Goal: Book appointment/travel/reservation

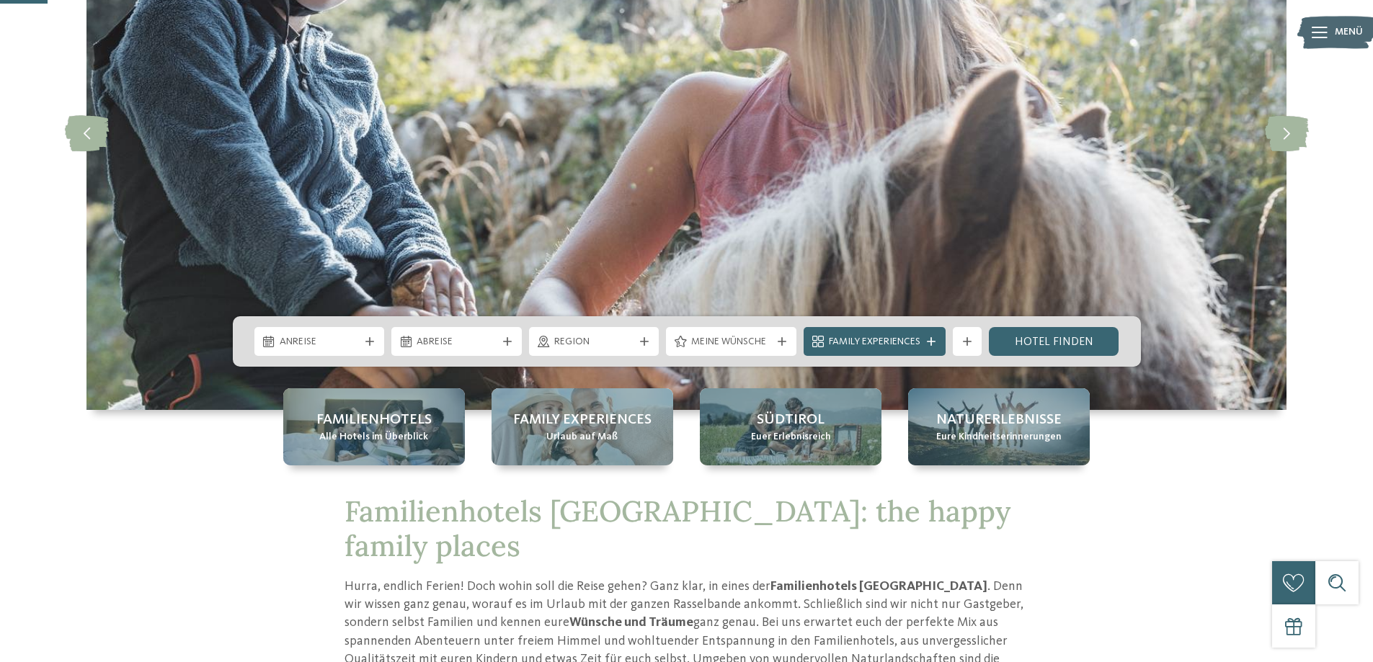
click at [366, 340] on icon at bounding box center [369, 341] width 9 height 9
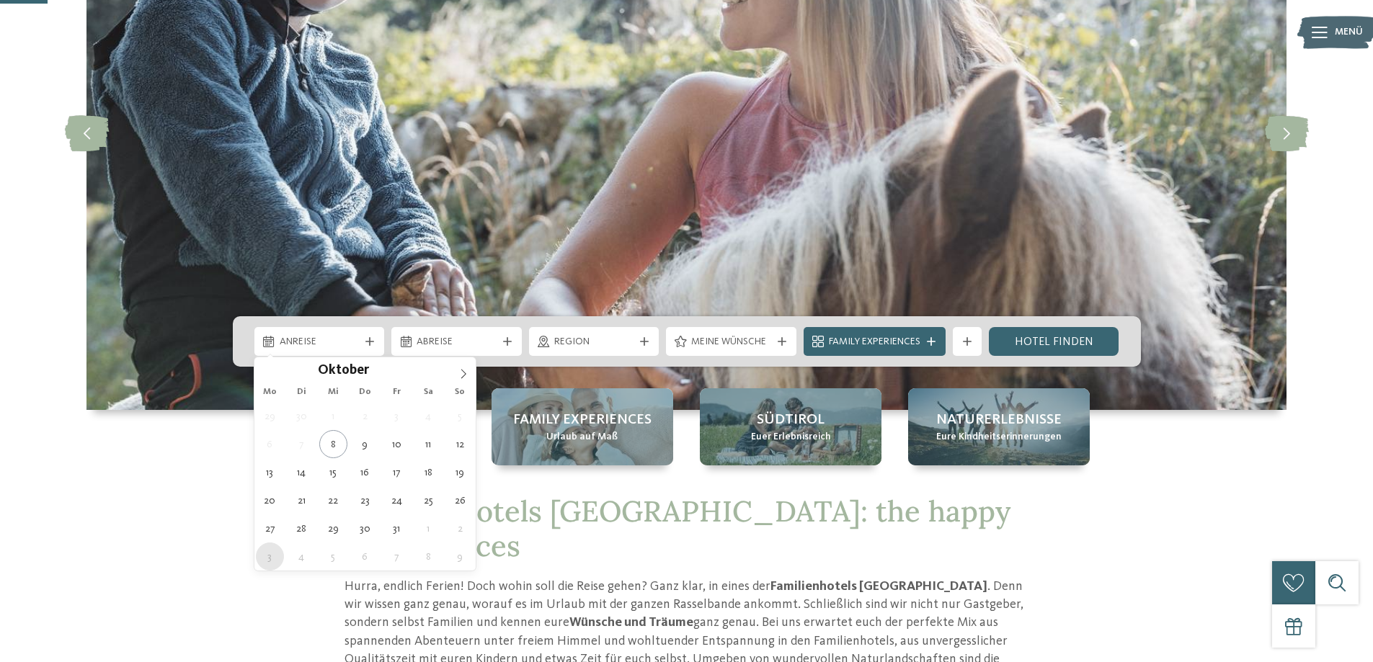
type div "[DATE]"
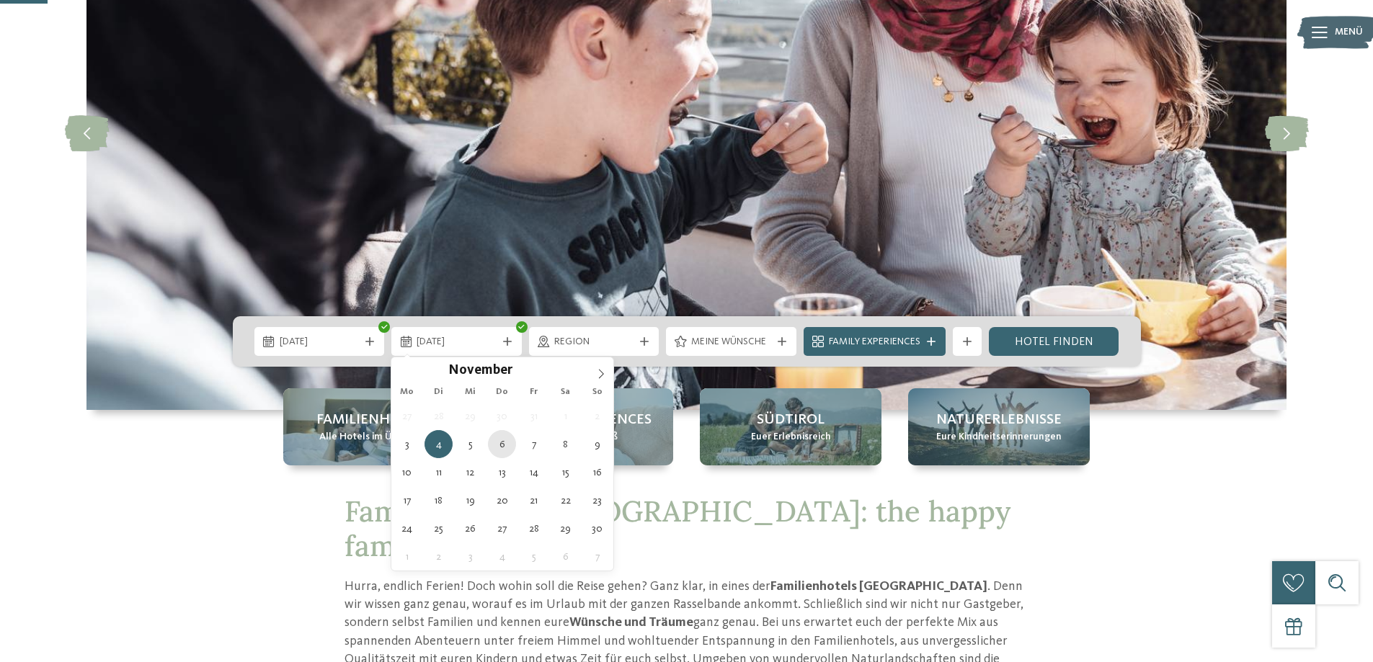
type div "[DATE]"
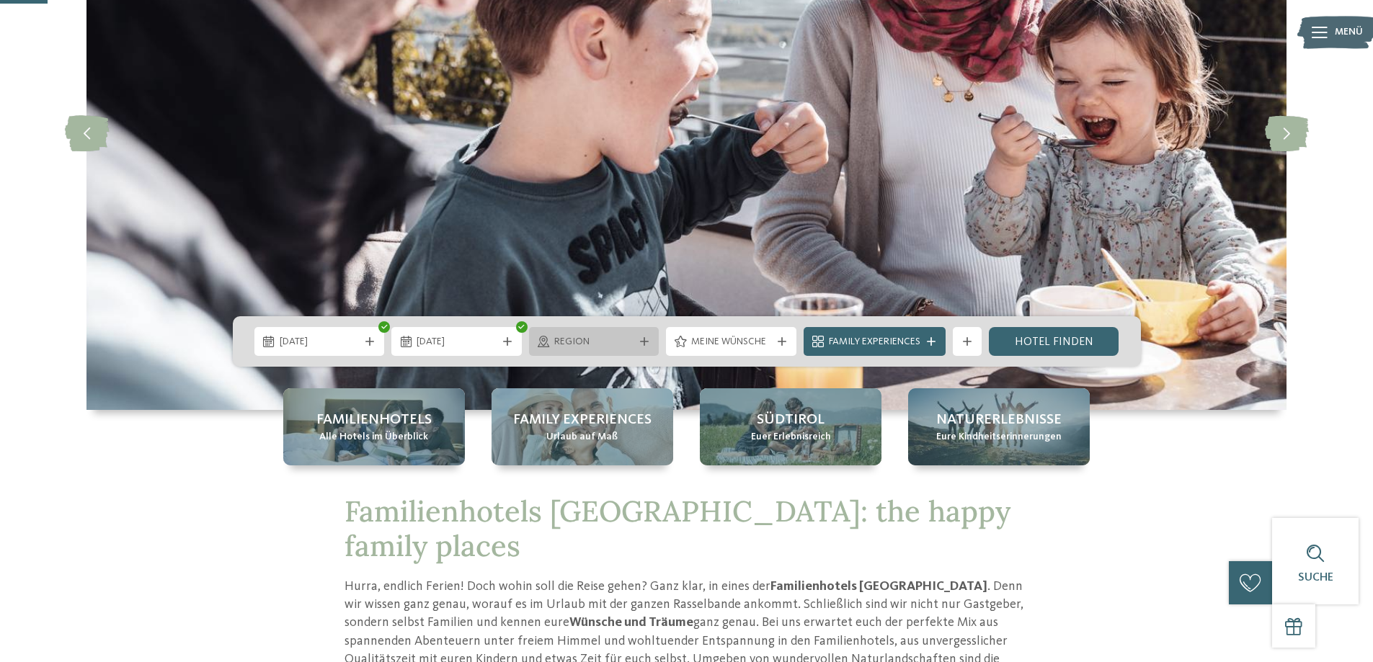
click at [621, 340] on span "Region" at bounding box center [594, 342] width 80 height 14
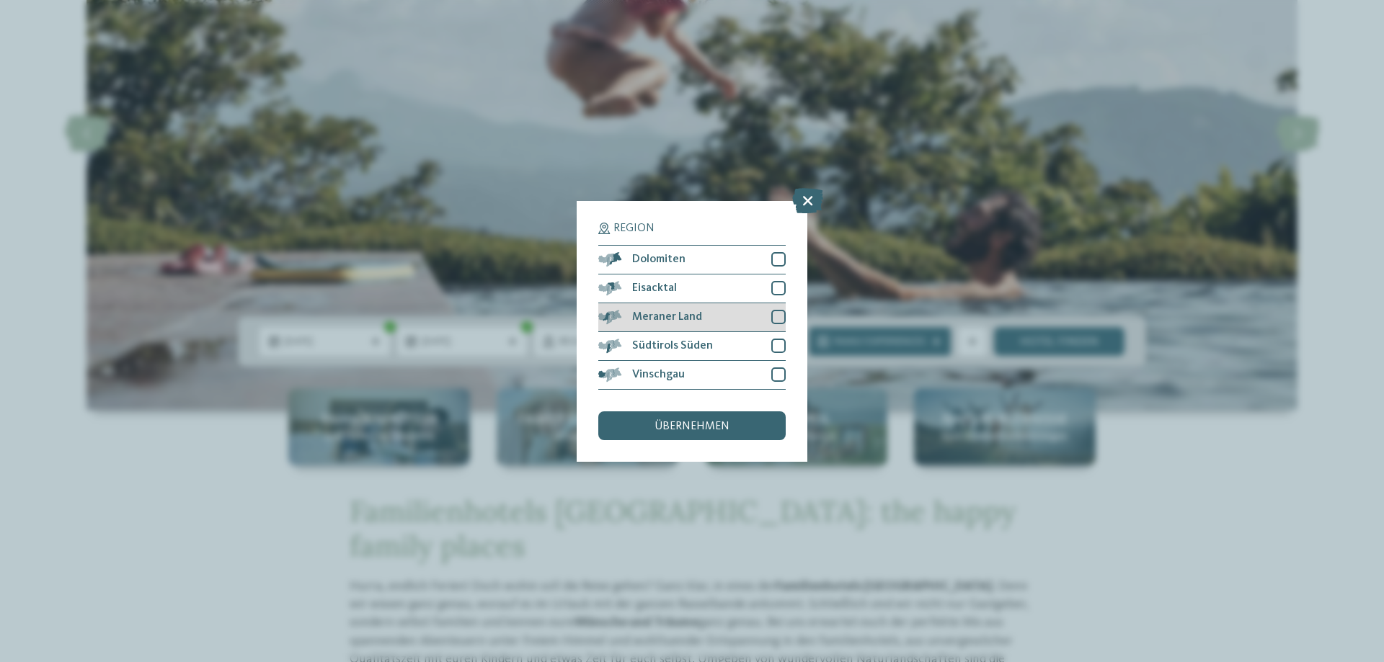
click at [774, 314] on div at bounding box center [778, 317] width 14 height 14
click at [716, 425] on span "übernehmen" at bounding box center [692, 427] width 75 height 12
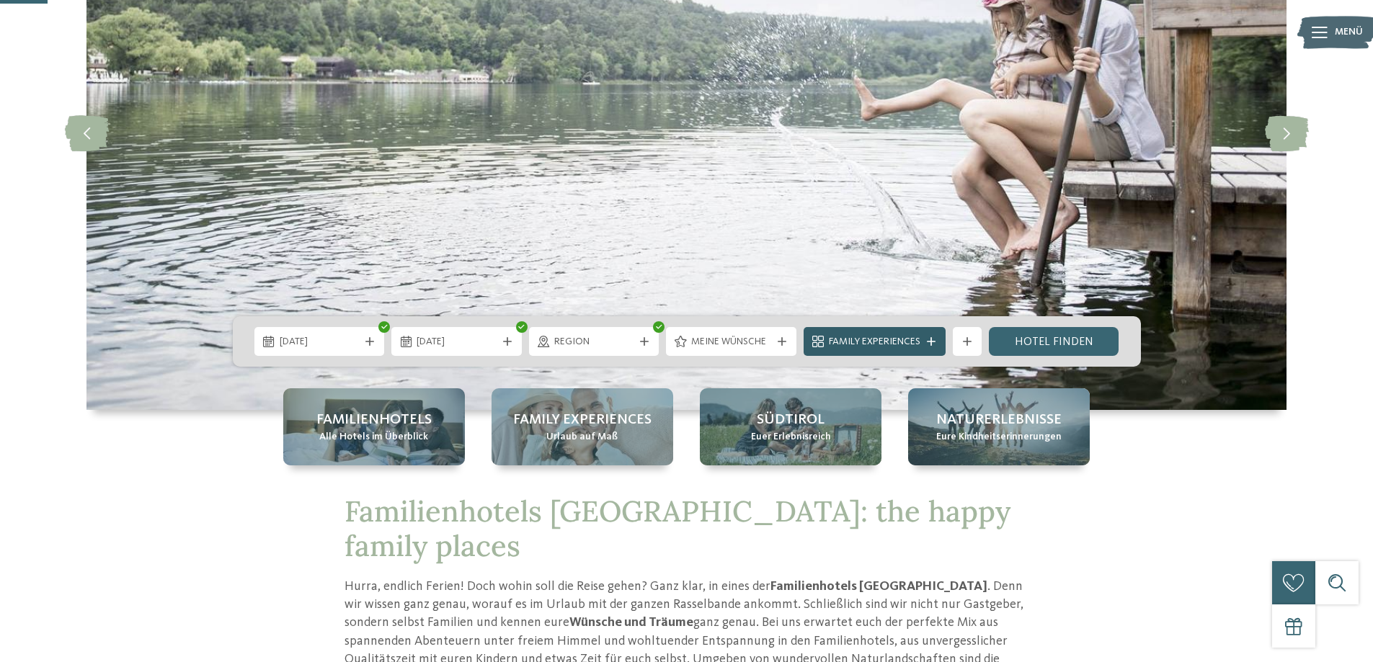
click at [850, 337] on span "Family Experiences" at bounding box center [875, 342] width 92 height 14
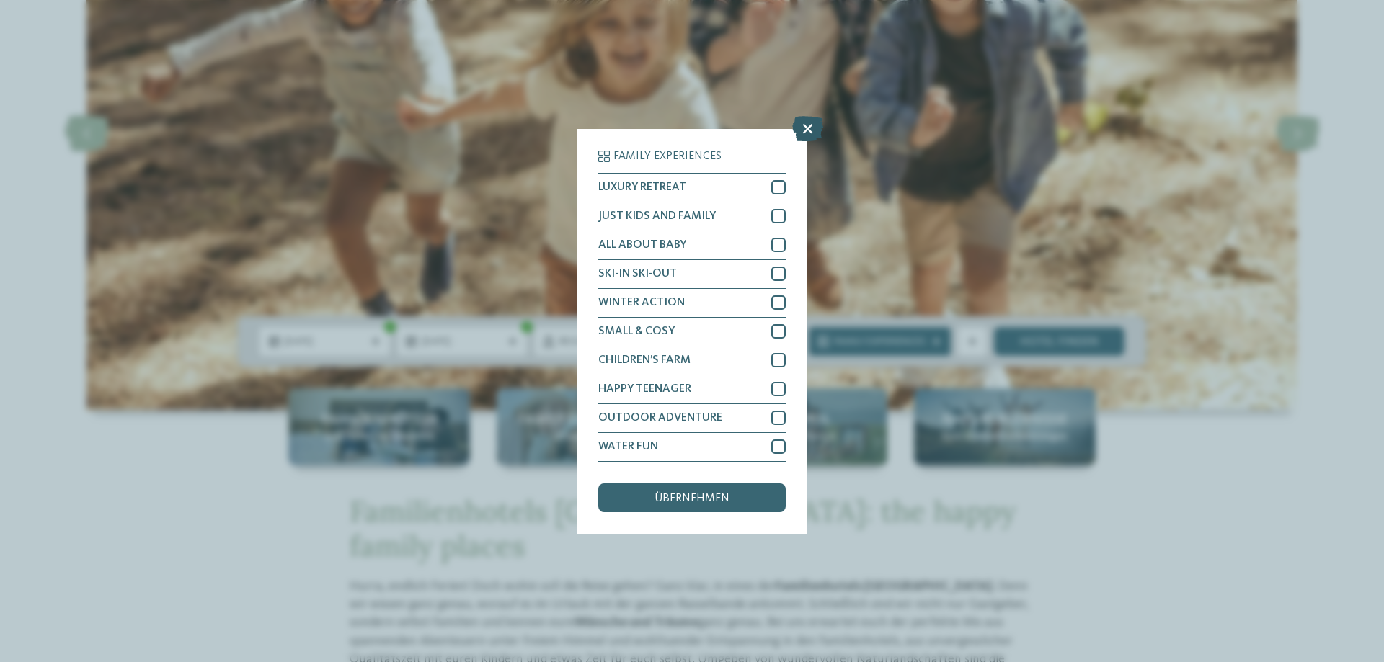
click at [807, 128] on icon at bounding box center [807, 127] width 31 height 25
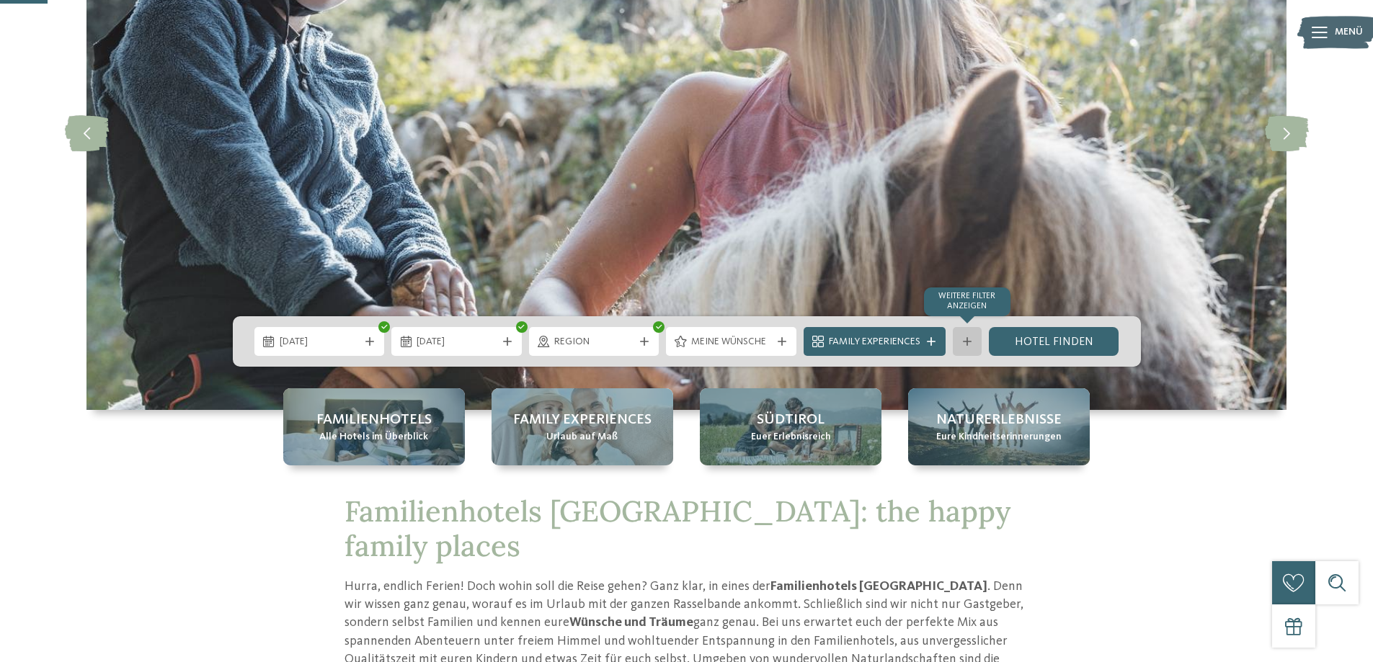
click at [967, 340] on icon at bounding box center [967, 341] width 9 height 9
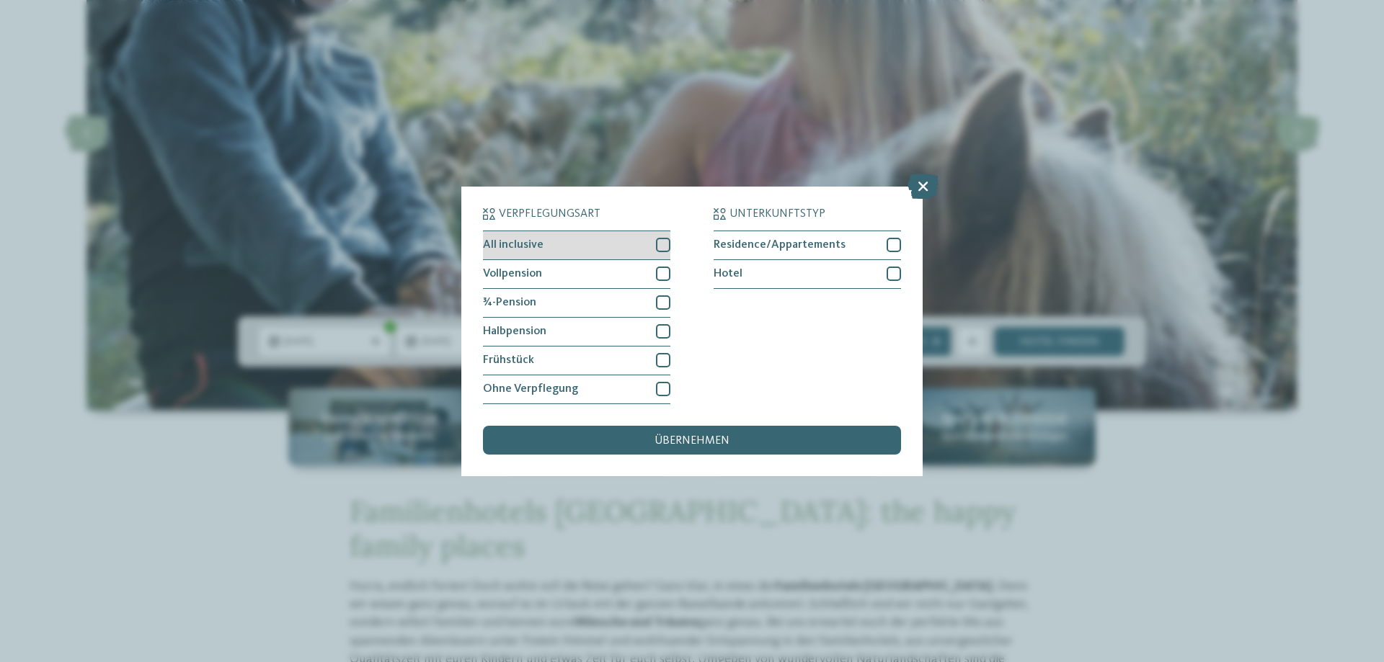
click at [667, 242] on div at bounding box center [663, 245] width 14 height 14
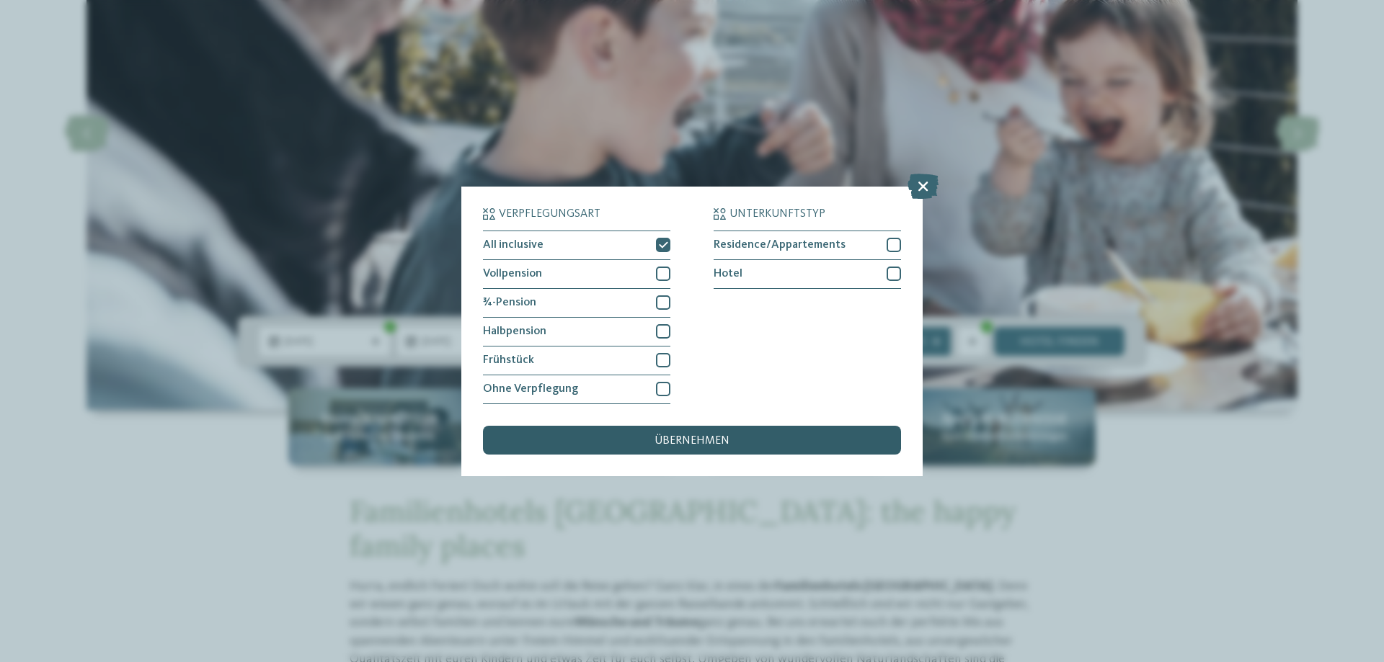
click at [680, 437] on span "übernehmen" at bounding box center [692, 441] width 75 height 12
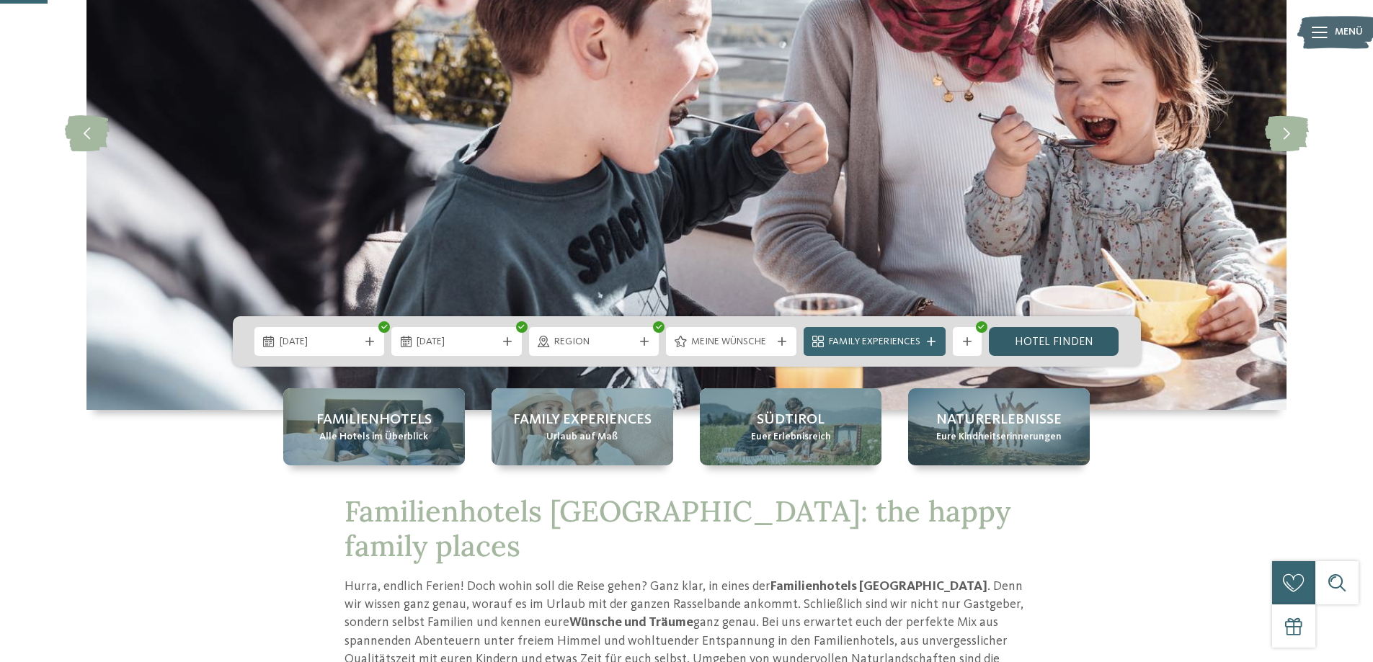
click at [1086, 339] on link "Hotel finden" at bounding box center [1054, 341] width 130 height 29
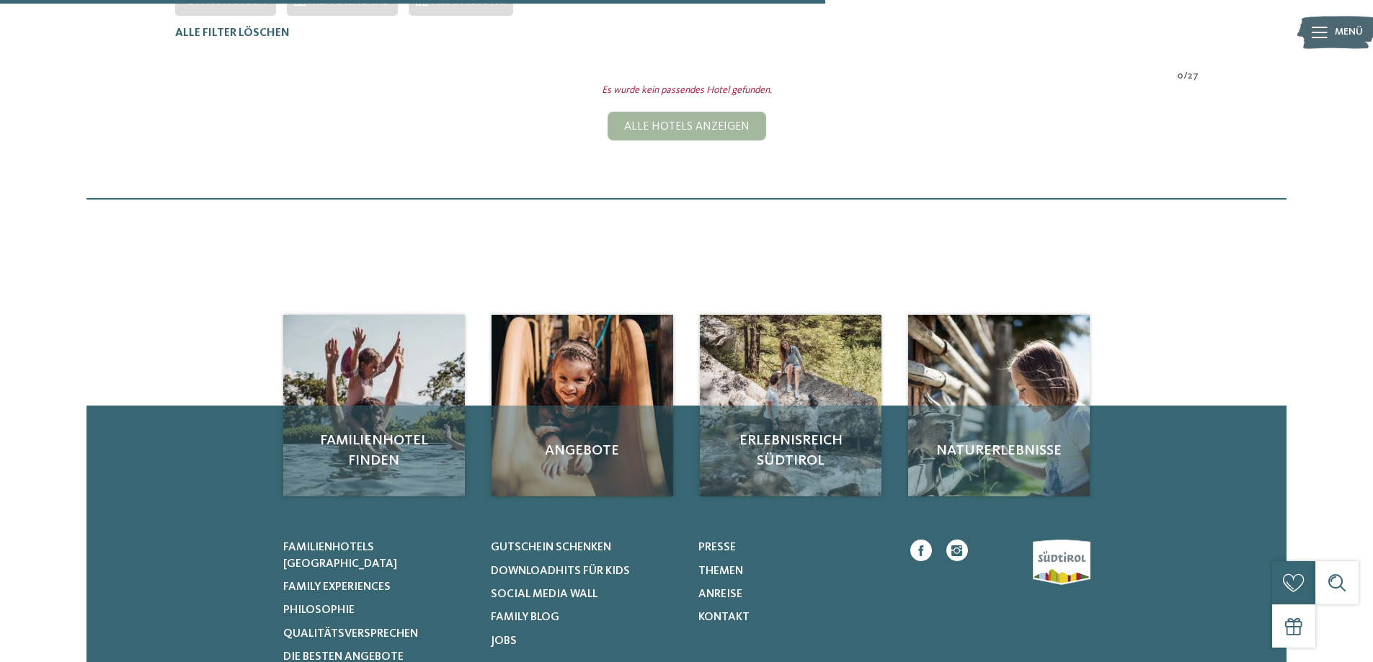
scroll to position [185, 0]
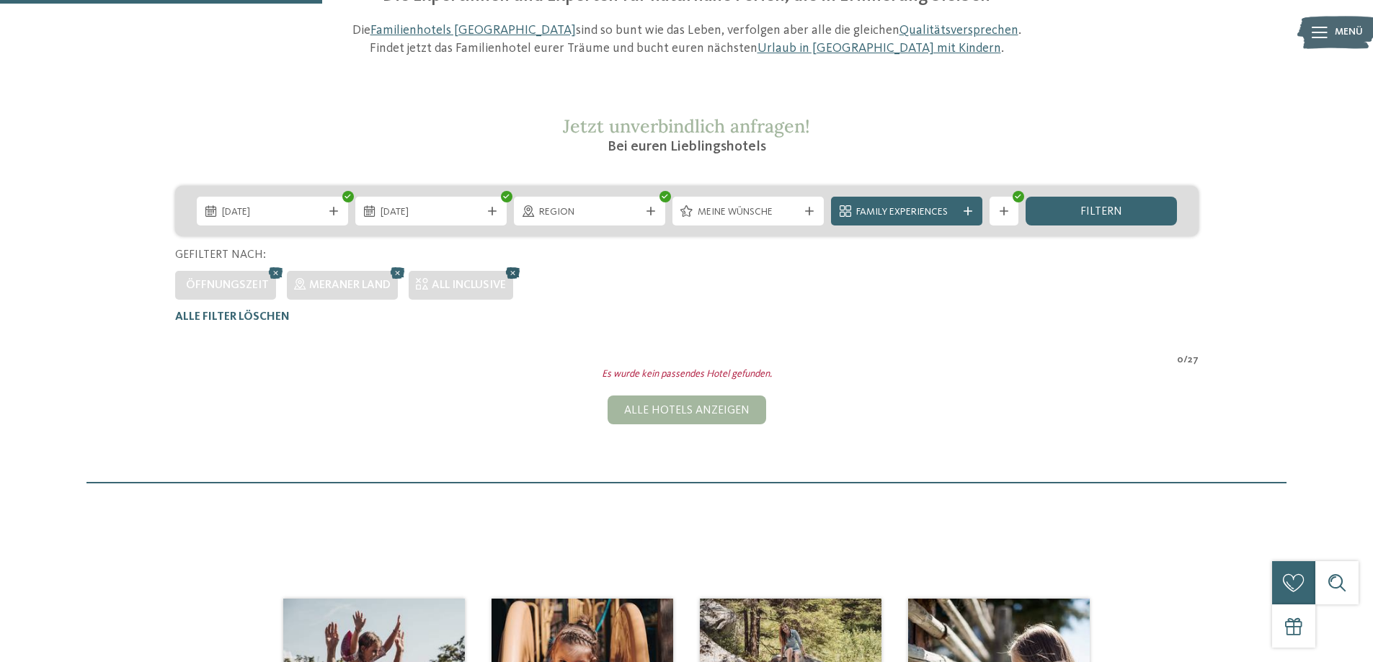
click at [518, 271] on icon at bounding box center [513, 273] width 22 height 19
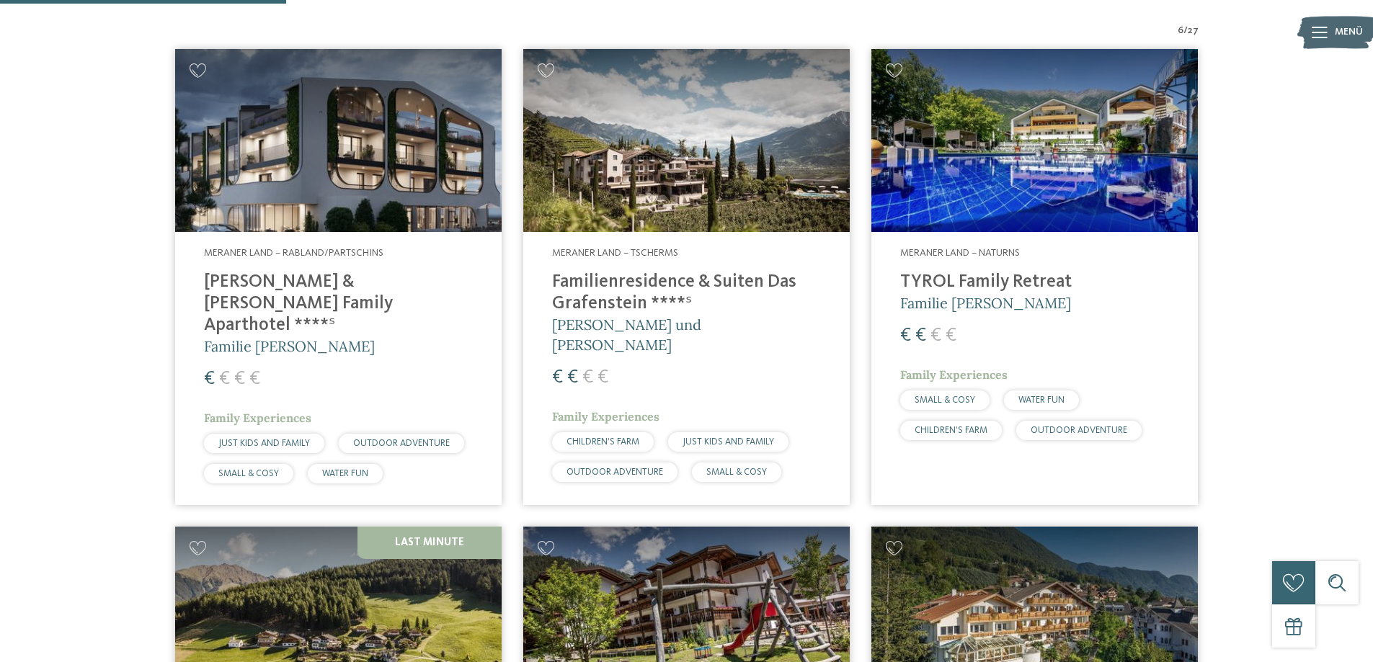
scroll to position [257, 0]
